Goal: Information Seeking & Learning: Learn about a topic

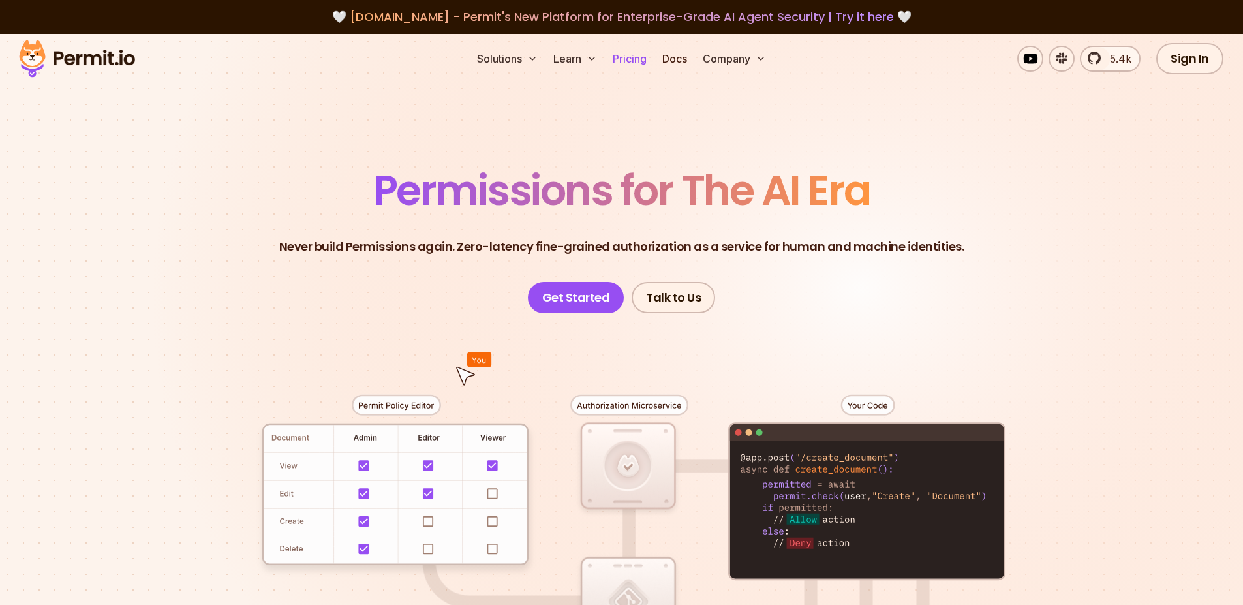
click at [633, 55] on link "Pricing" at bounding box center [629, 59] width 44 height 26
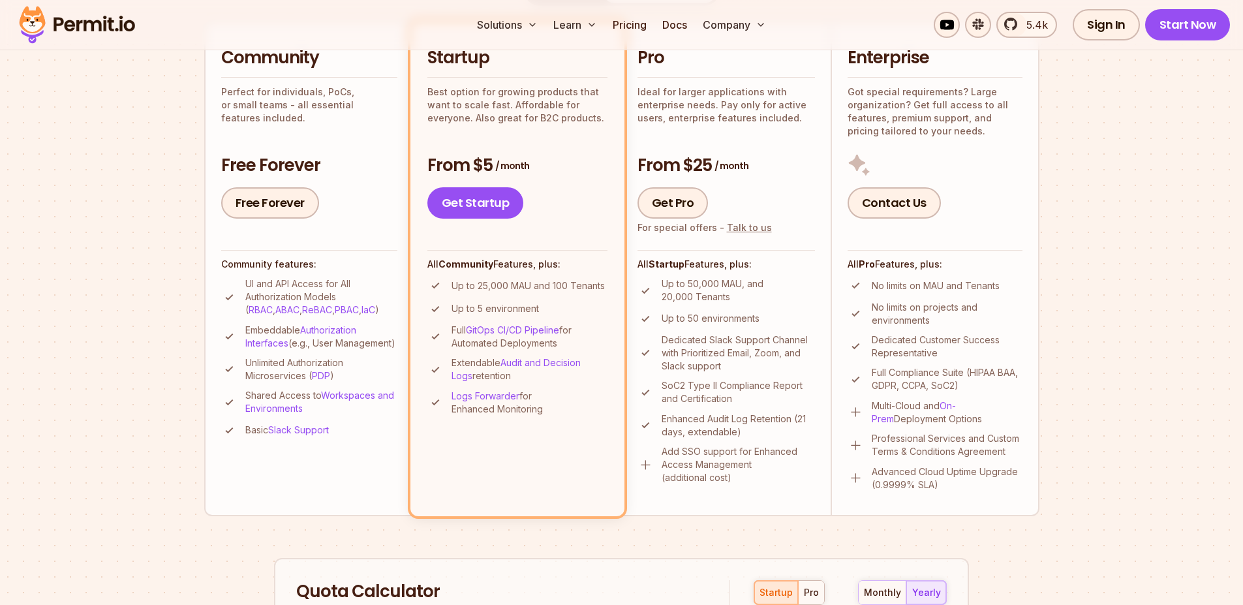
scroll to position [330, 0]
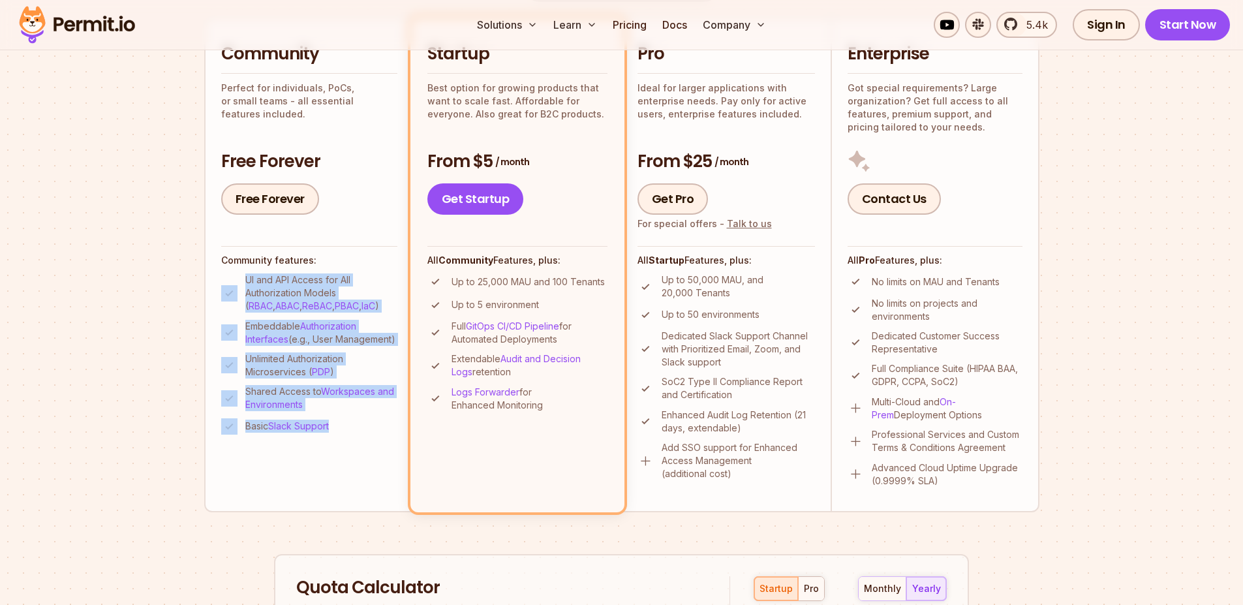
drag, startPoint x: 343, startPoint y: 483, endPoint x: 226, endPoint y: 297, distance: 219.2
click at [226, 297] on li "Community Perfect for individuals, PoCs, or small teams - all essential feature…" at bounding box center [308, 265] width 209 height 494
click at [226, 297] on img at bounding box center [229, 293] width 16 height 16
drag, startPoint x: 226, startPoint y: 297, endPoint x: 355, endPoint y: 455, distance: 204.1
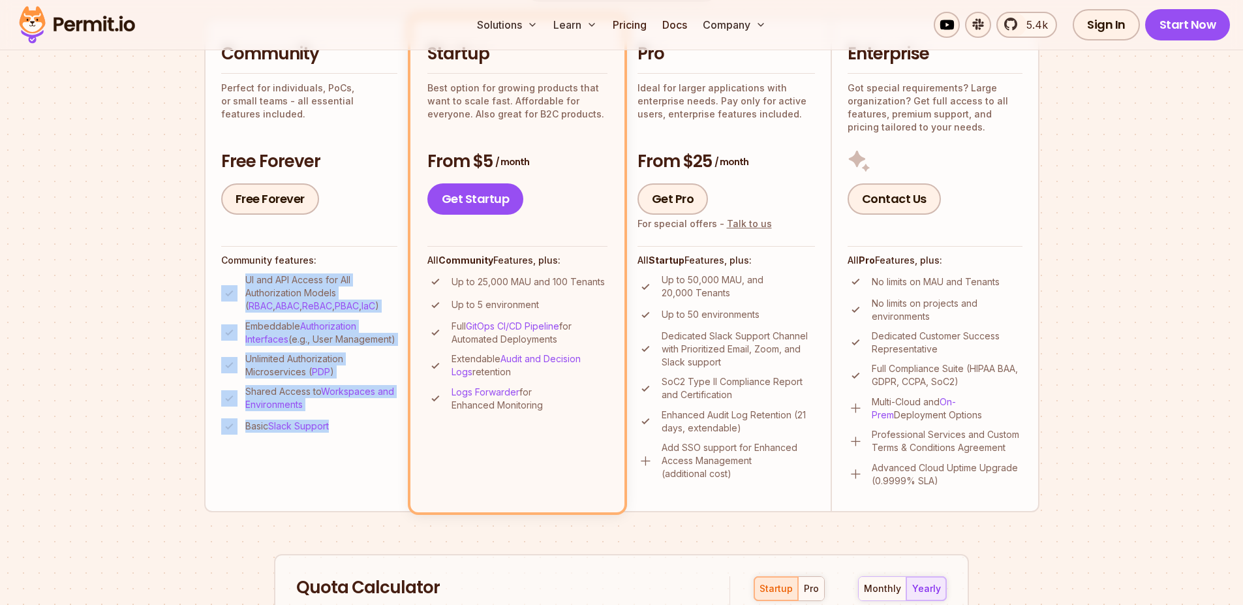
click at [355, 455] on li "Community Perfect for individuals, PoCs, or small teams - all essential feature…" at bounding box center [308, 265] width 209 height 494
drag, startPoint x: 362, startPoint y: 463, endPoint x: 189, endPoint y: 292, distance: 242.7
click at [189, 292] on section "Permit Pricing From Free to Predictable Scaling From a startup with 100 users t…" at bounding box center [621, 410] width 1243 height 1412
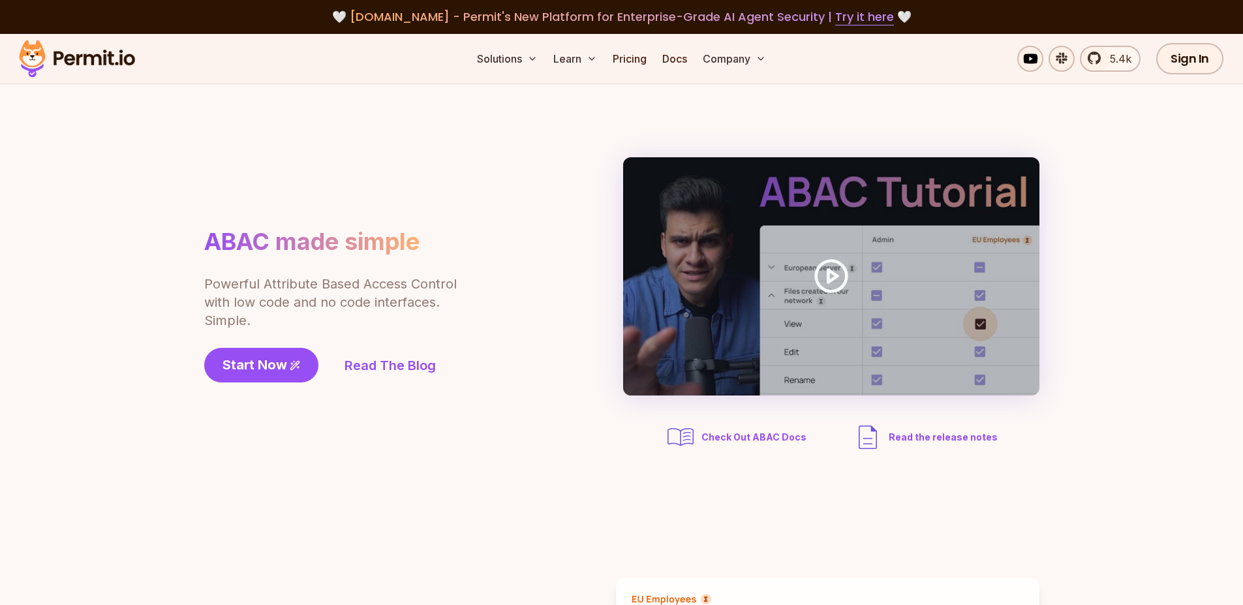
scroll to position [85, 0]
